Goal: Transaction & Acquisition: Purchase product/service

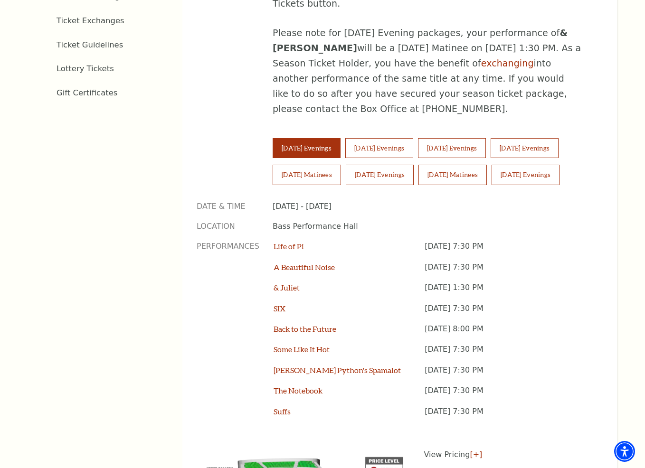
scroll to position [601, 0]
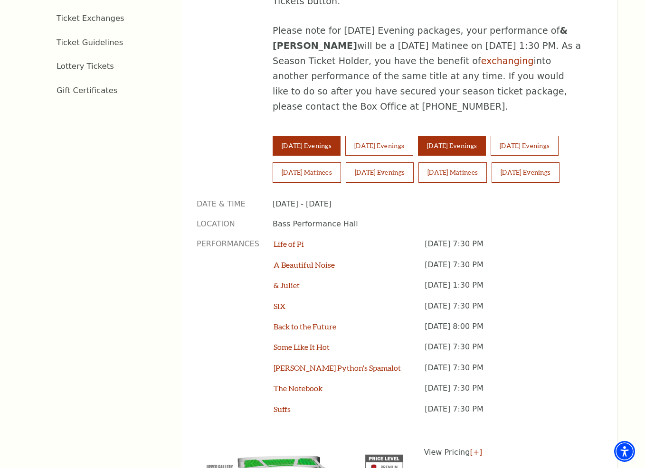
click at [472, 136] on button "[DATE] Evenings" at bounding box center [452, 146] width 68 height 20
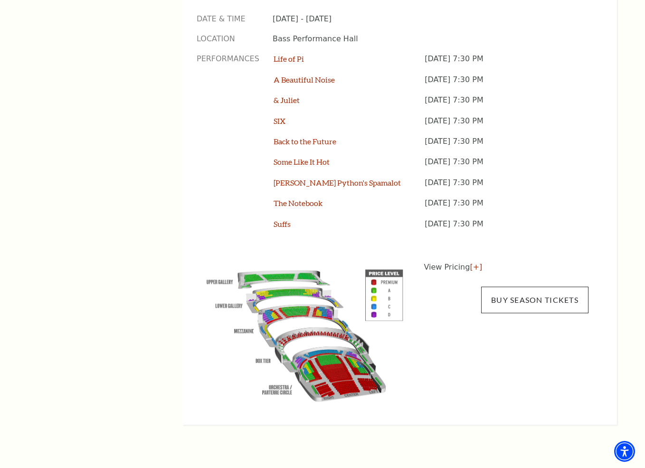
scroll to position [807, 0]
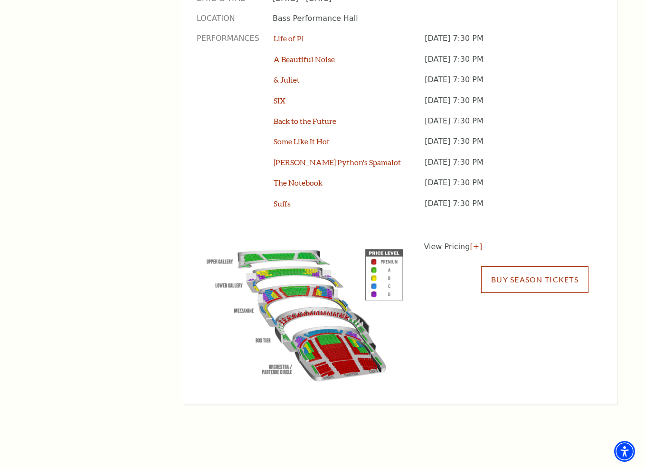
click at [525, 266] on link "Buy Season Tickets" at bounding box center [534, 279] width 107 height 27
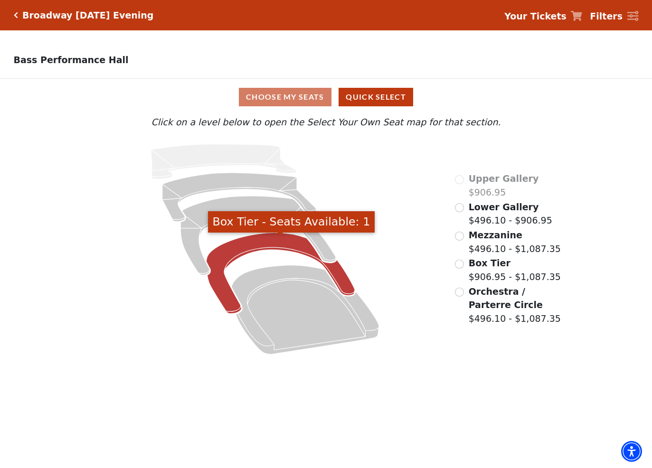
click at [262, 246] on icon "Box Tier - Seats Available: 1" at bounding box center [280, 273] width 149 height 81
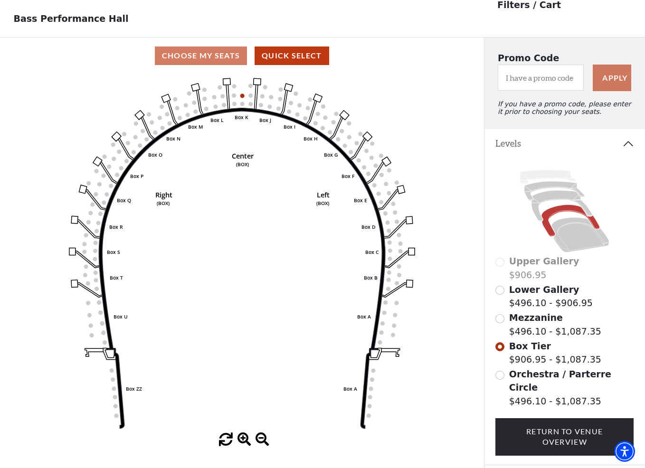
scroll to position [44, 0]
